Goal: Find specific fact: Find specific fact

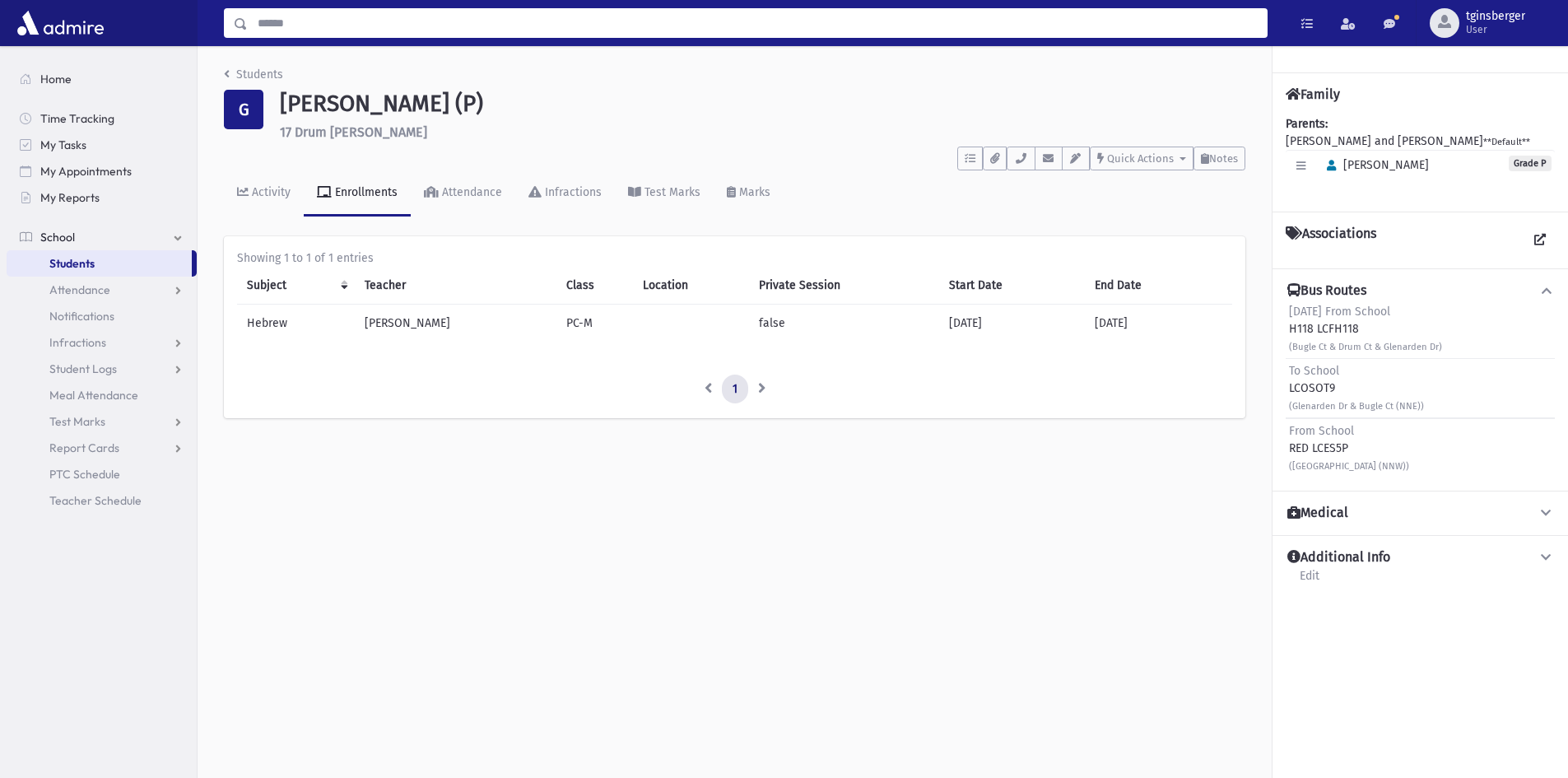
click at [486, 24] on input "Search" at bounding box center [757, 23] width 1019 height 29
type input "*******"
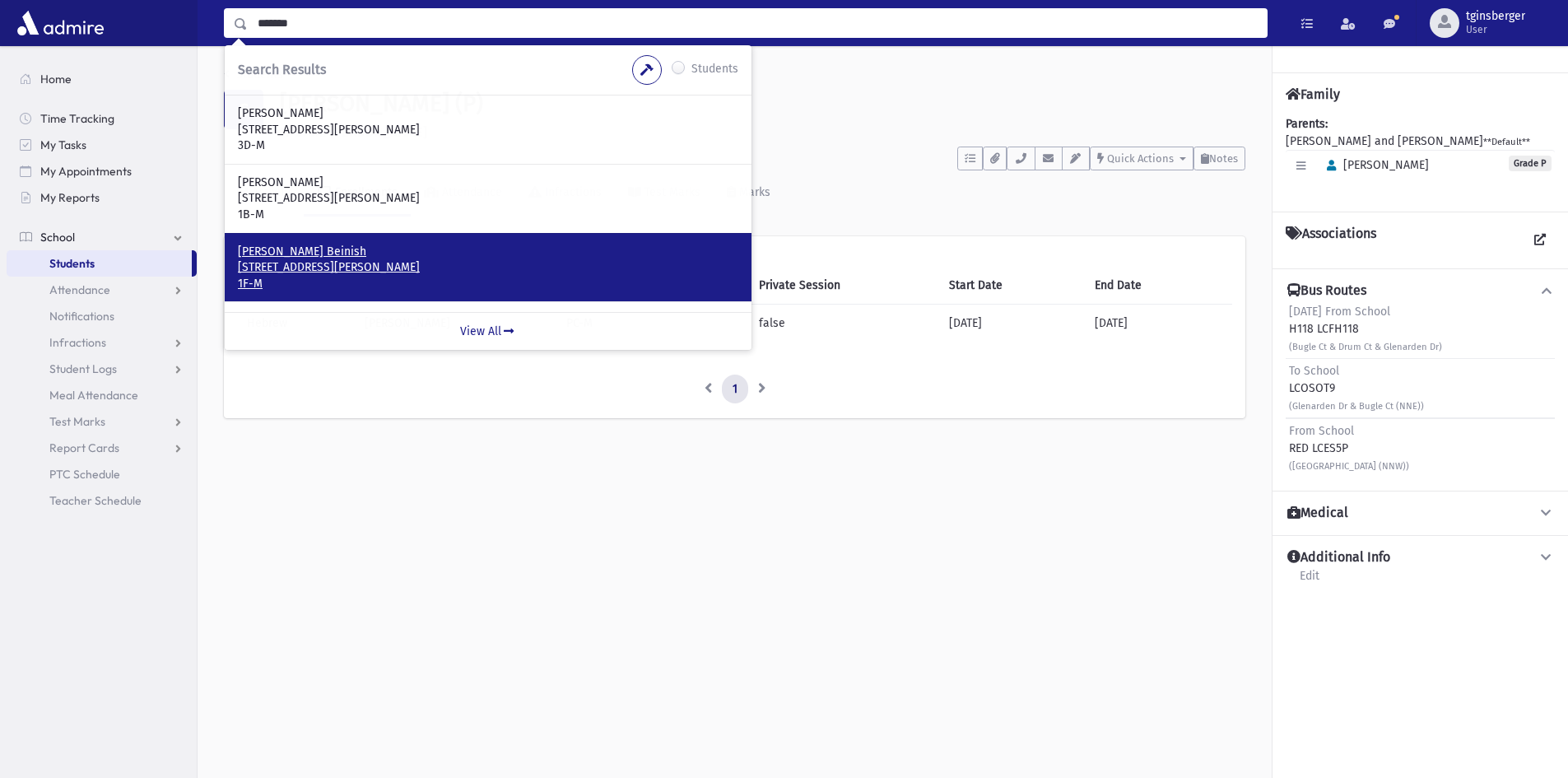
click at [385, 245] on p "[PERSON_NAME] Beinish" at bounding box center [487, 252] width 500 height 16
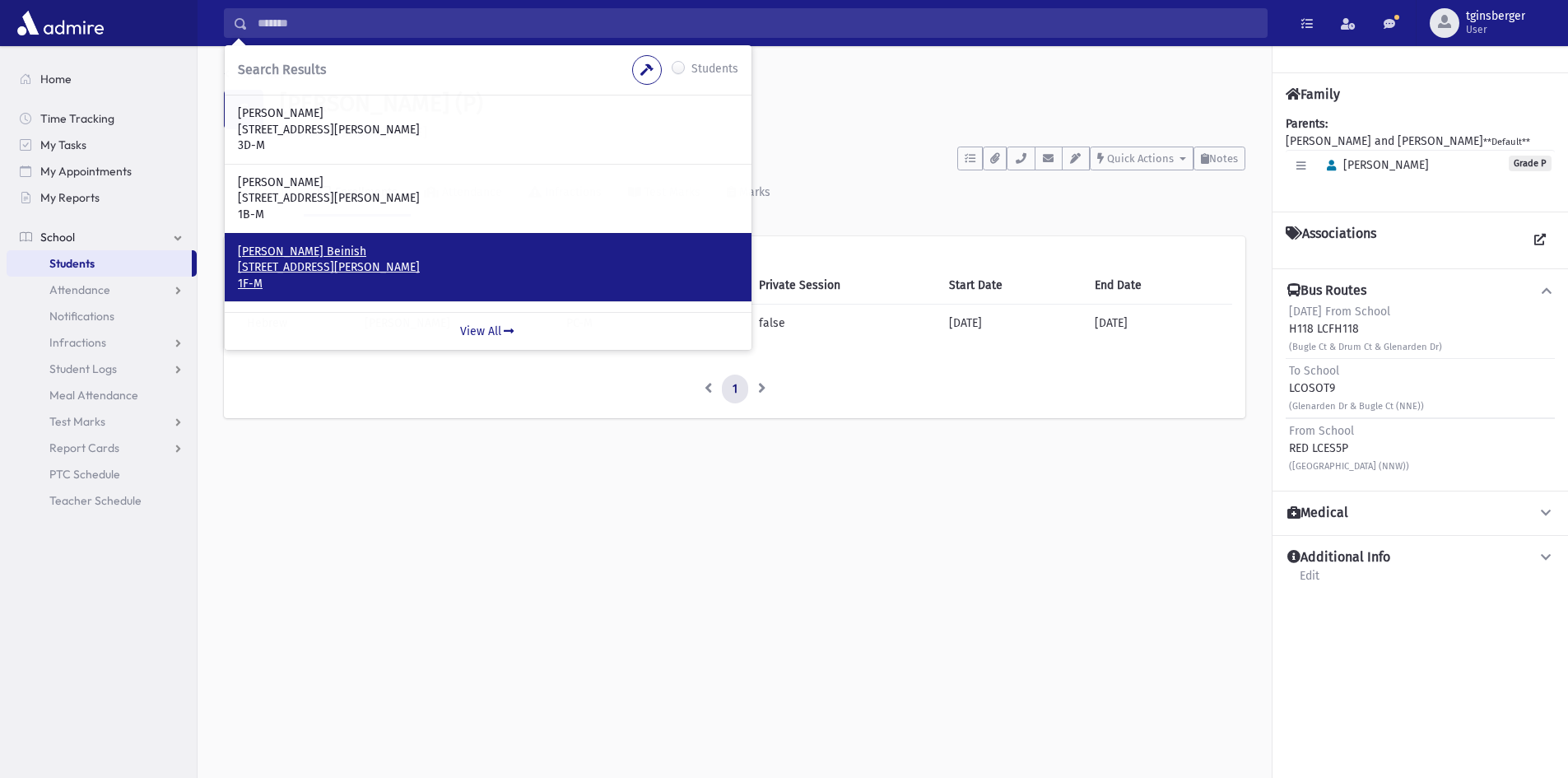
click at [386, 246] on p "[PERSON_NAME] Beinish" at bounding box center [487, 252] width 500 height 16
